Goal: Find specific page/section: Find specific page/section

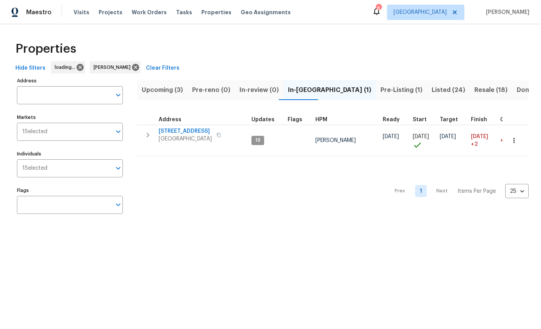
click at [431, 87] on span "Listed (24)" at bounding box center [447, 90] width 33 height 11
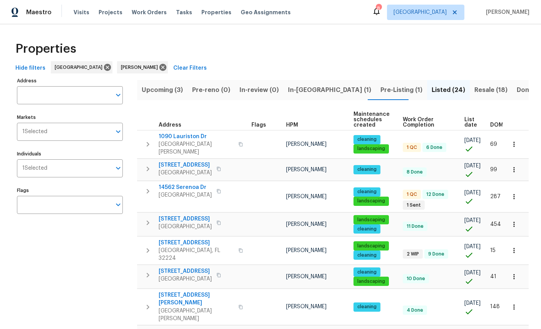
scroll to position [0, 0]
click at [474, 85] on span "Resale (18)" at bounding box center [490, 90] width 33 height 11
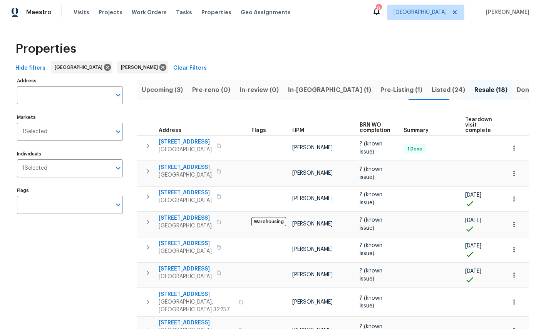
click at [431, 87] on span "Listed (24)" at bounding box center [447, 90] width 33 height 11
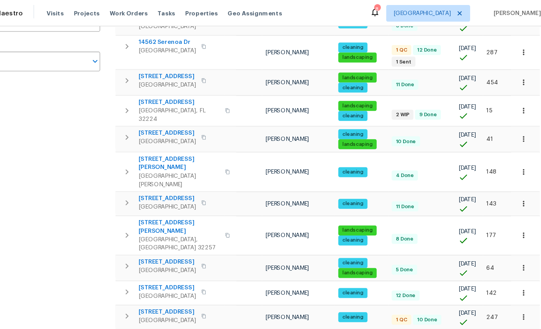
scroll to position [0, 0]
click at [510, 214] on icon "button" at bounding box center [514, 218] width 8 height 8
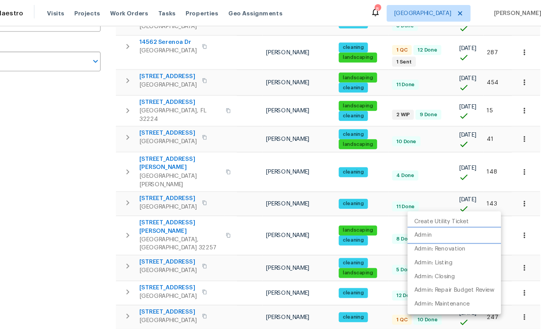
click at [412, 215] on p "Admin" at bounding box center [420, 217] width 16 height 8
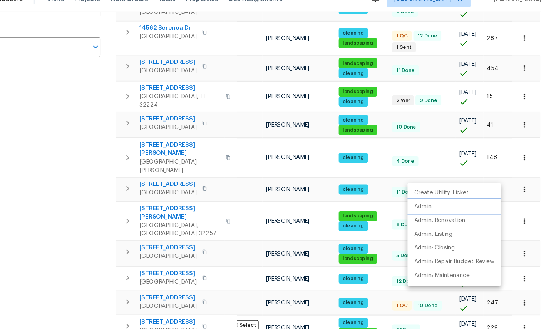
scroll to position [0, 0]
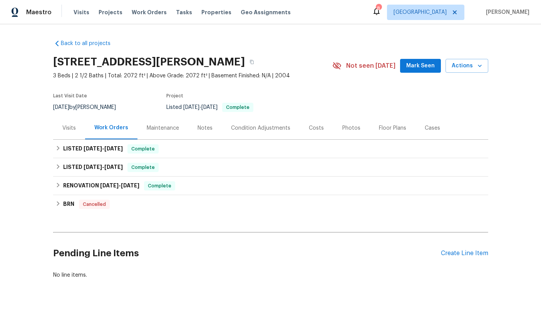
click at [356, 124] on div "Photos" at bounding box center [351, 128] width 18 height 8
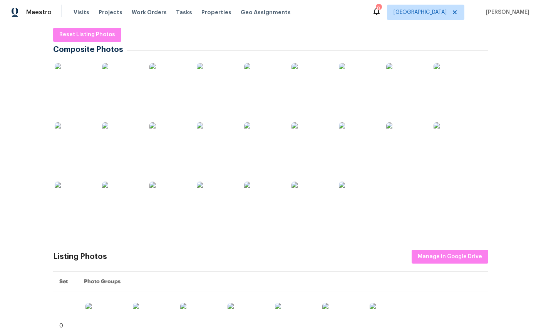
scroll to position [64, 0]
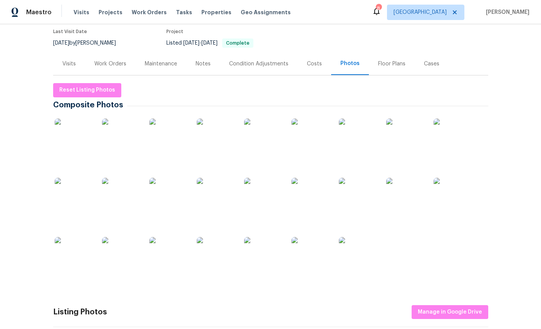
click at [410, 147] on img at bounding box center [405, 138] width 38 height 38
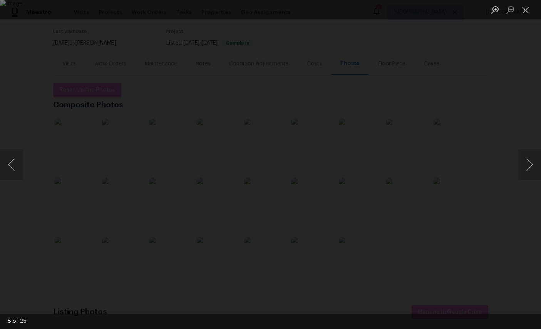
click at [525, 11] on button "Close lightbox" at bounding box center [525, 9] width 15 height 13
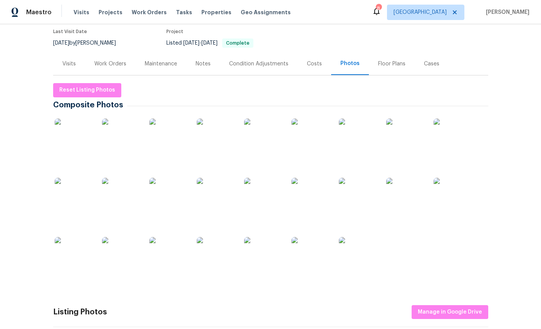
click at [263, 201] on img at bounding box center [263, 197] width 38 height 38
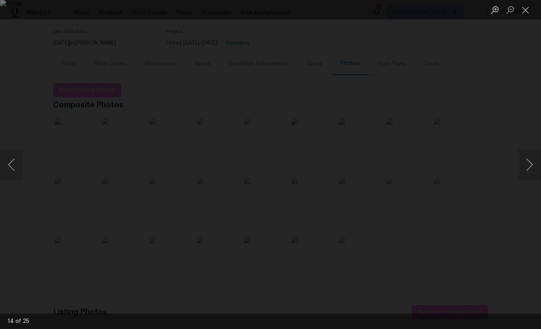
click at [530, 168] on button "Next image" at bounding box center [529, 164] width 23 height 31
click at [16, 165] on button "Previous image" at bounding box center [11, 164] width 23 height 31
click at [14, 168] on button "Previous image" at bounding box center [11, 164] width 23 height 31
click at [521, 161] on button "Next image" at bounding box center [529, 164] width 23 height 31
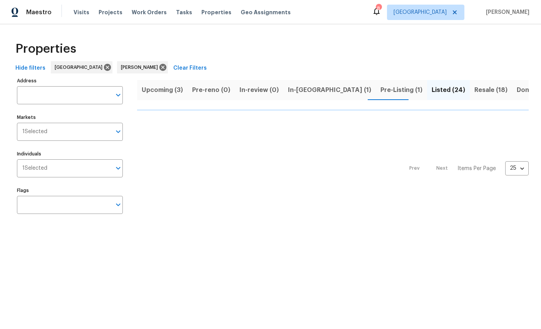
click at [301, 90] on span "In-[GEOGRAPHIC_DATA] (1)" at bounding box center [329, 90] width 83 height 11
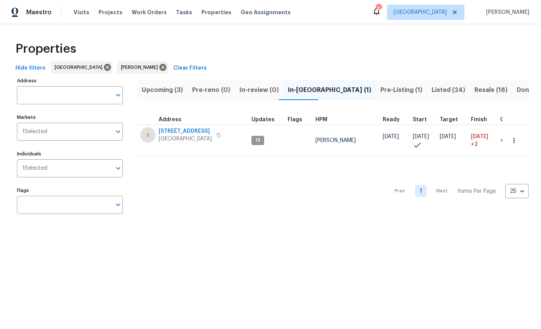
click at [147, 129] on button "button" at bounding box center [147, 134] width 15 height 15
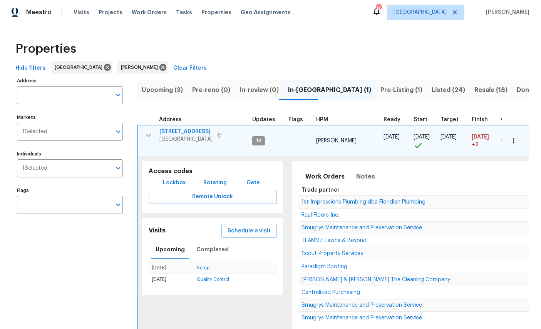
click at [176, 178] on span "Lockbox" at bounding box center [174, 183] width 23 height 10
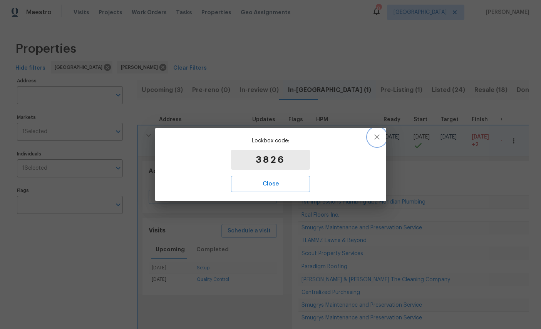
click at [378, 134] on icon "button" at bounding box center [376, 136] width 9 height 9
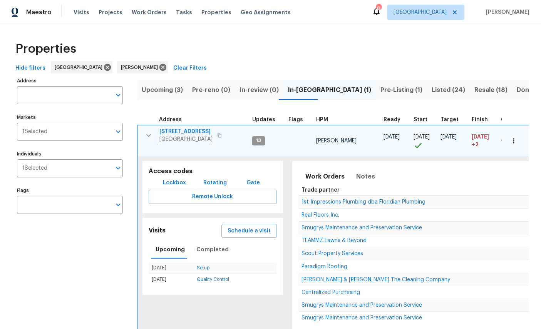
click at [431, 86] on span "Listed (24)" at bounding box center [447, 90] width 33 height 11
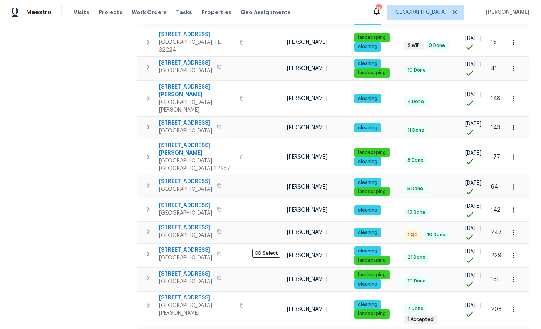
scroll to position [351, 0]
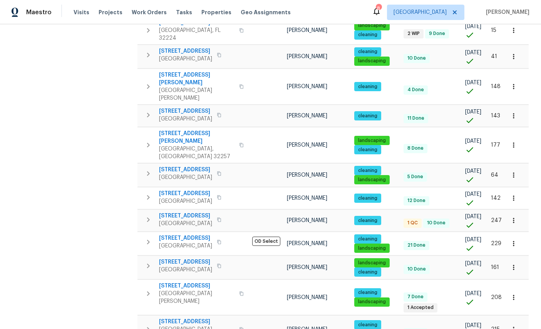
click at [517, 141] on icon "button" at bounding box center [514, 145] width 8 height 8
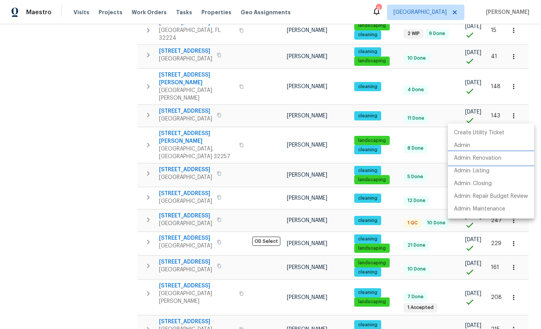
click at [491, 157] on p "Admin: Renovation" at bounding box center [477, 158] width 47 height 8
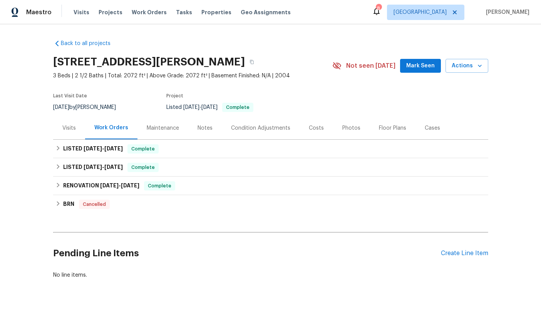
click at [333, 130] on div "Costs" at bounding box center [315, 128] width 33 height 23
